Goal: Task Accomplishment & Management: Use online tool/utility

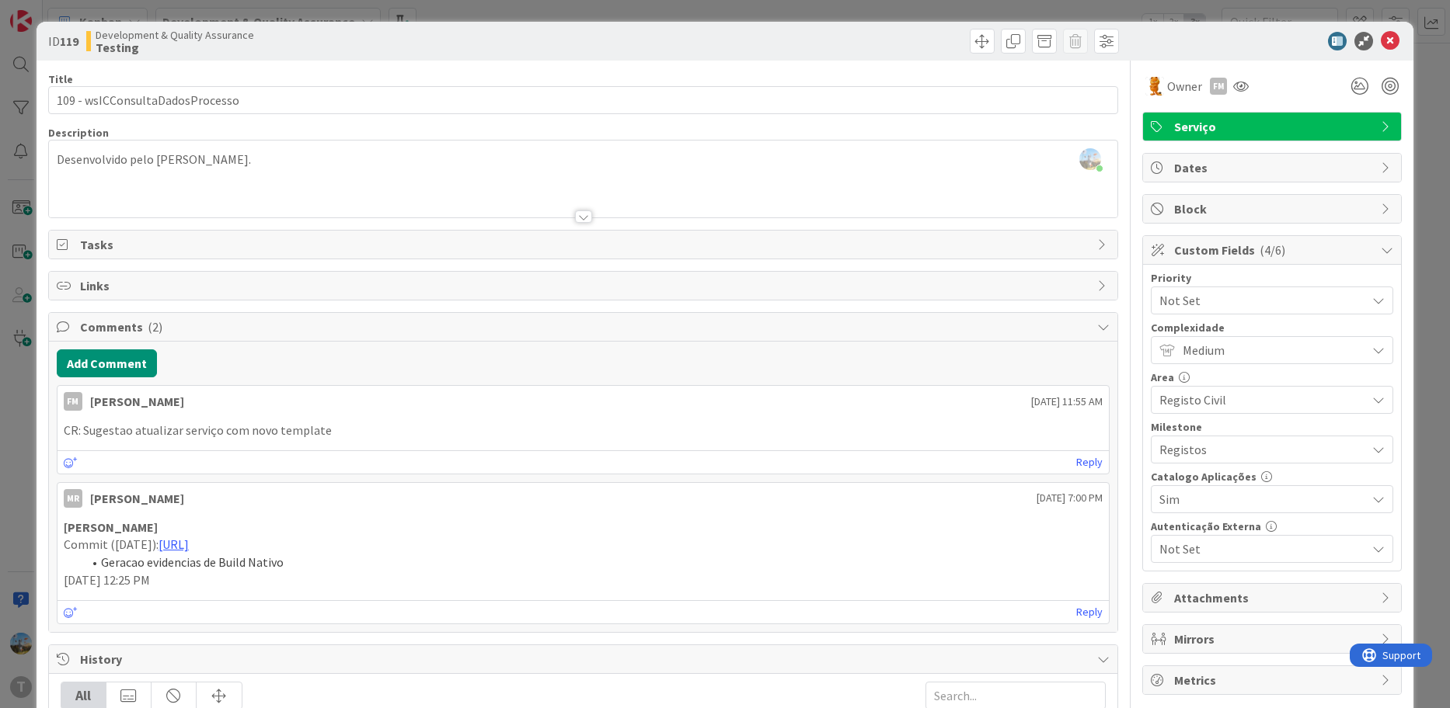
click at [1380, 35] on icon at bounding box center [1389, 41] width 19 height 19
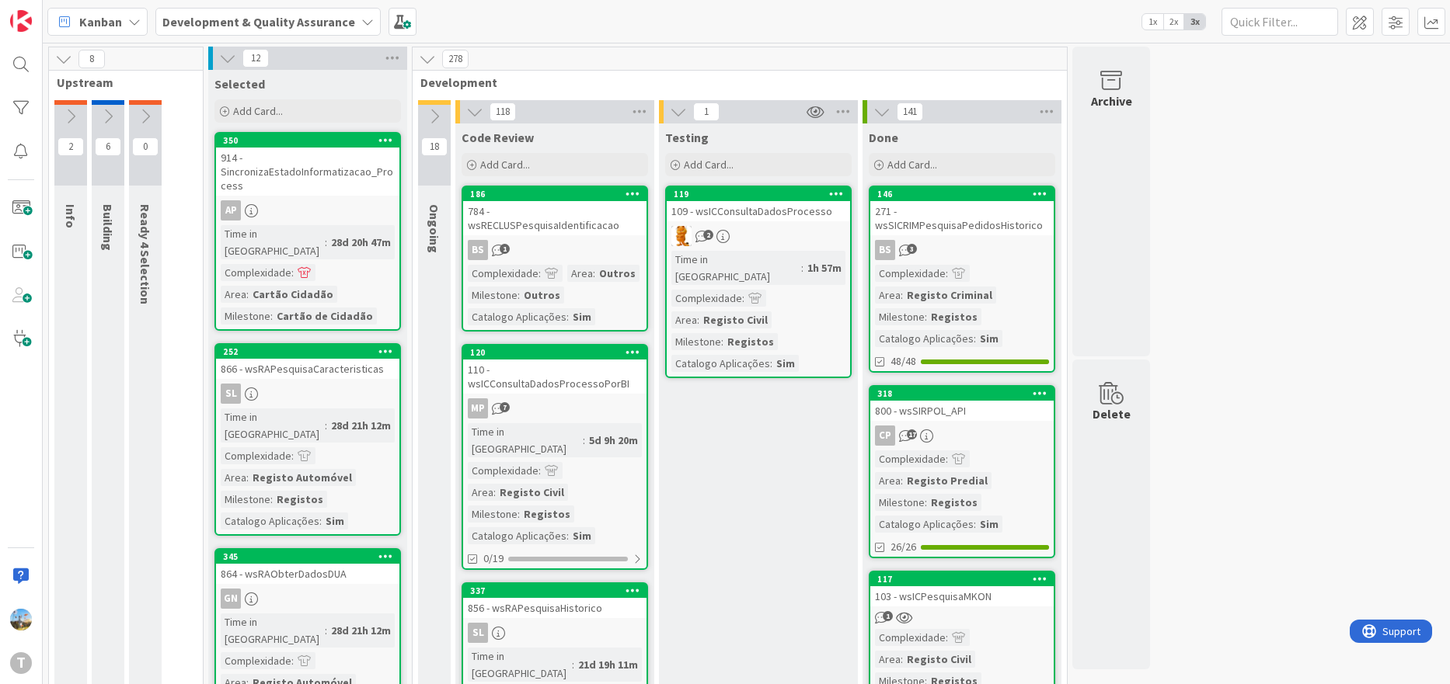
click at [769, 296] on div "Time in Column : 1h 57m Complexidade : Area : Registo Civil Milestone : Registo…" at bounding box center [758, 311] width 174 height 121
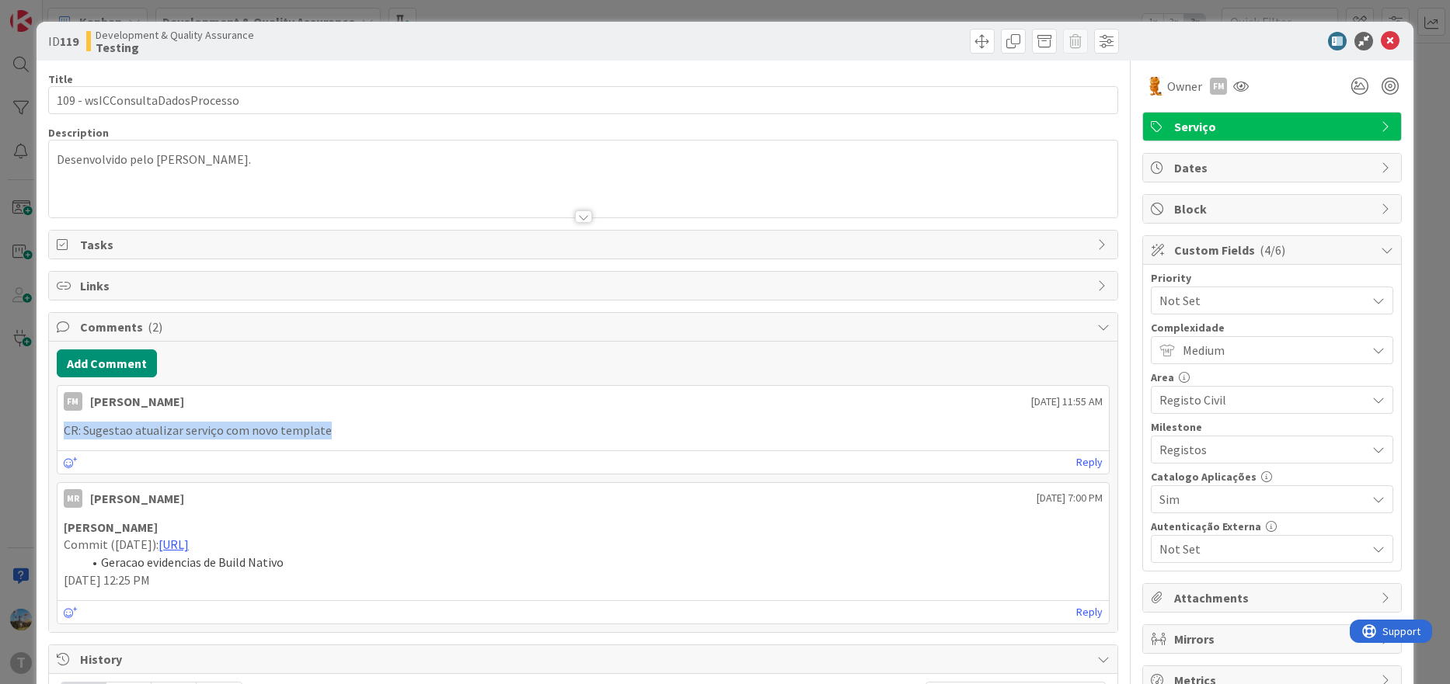
drag, startPoint x: 103, startPoint y: 434, endPoint x: 363, endPoint y: 435, distance: 260.2
click at [337, 435] on div "CR: Sugestao atualizar serviço com novo template" at bounding box center [583, 431] width 1052 height 30
click at [369, 435] on p "CR: Sugestao atualizar serviço com novo template" at bounding box center [583, 431] width 1039 height 18
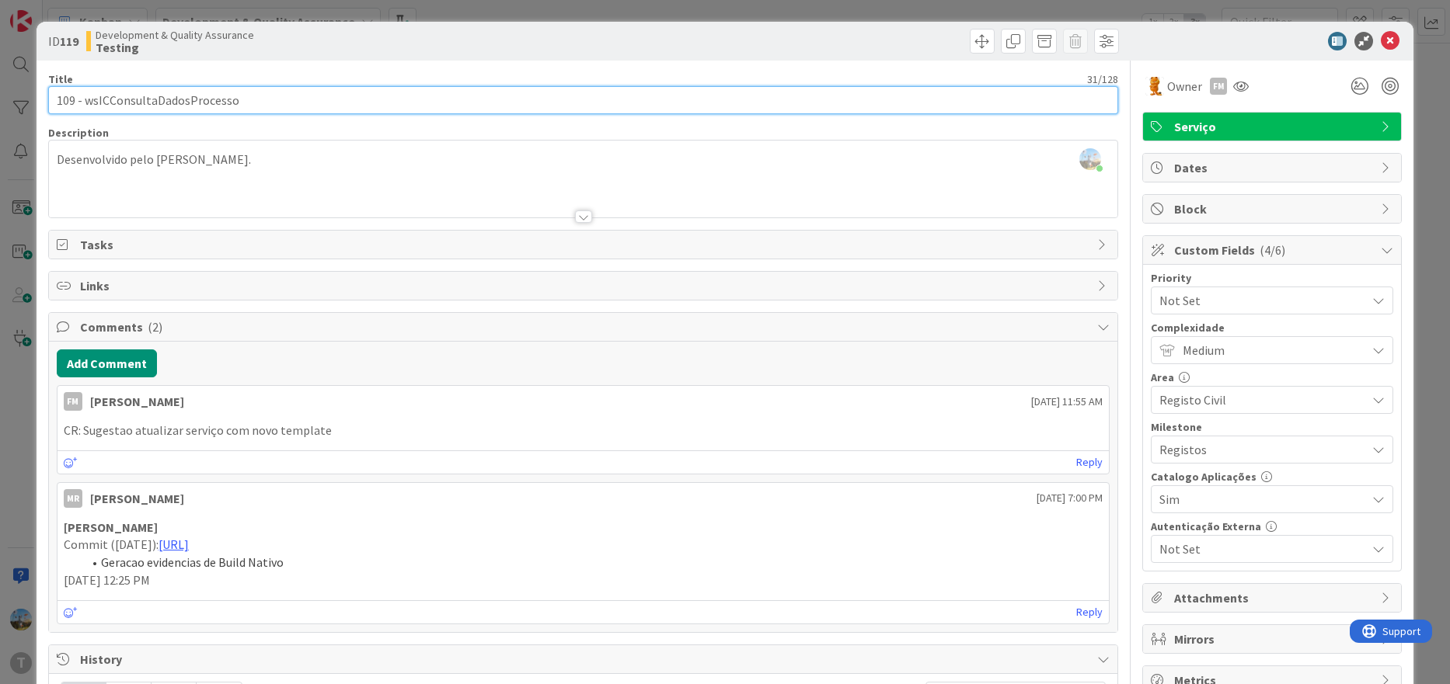
drag, startPoint x: 315, startPoint y: 106, endPoint x: 83, endPoint y: 104, distance: 231.5
click at [83, 104] on input "109 - wsICConsultaDadosProcesso" at bounding box center [583, 100] width 1070 height 28
